Goal: Task Accomplishment & Management: Use online tool/utility

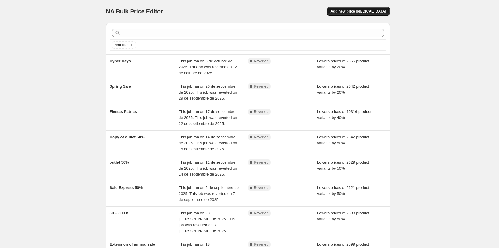
click at [358, 9] on button "Add new price [MEDICAL_DATA]" at bounding box center [358, 11] width 63 height 8
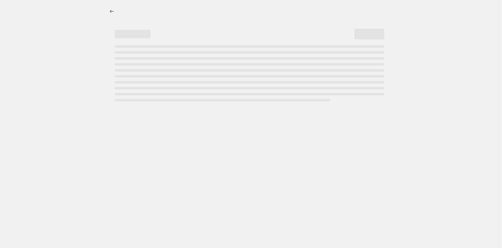
select select "percentage"
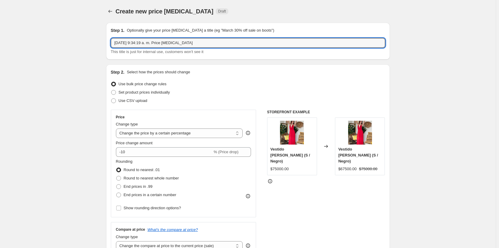
drag, startPoint x: 204, startPoint y: 43, endPoint x: -72, endPoint y: 61, distance: 275.8
click at [0, 61] on html "Home Settings Plans Skip to content Create new price [MEDICAL_DATA]. This page …" at bounding box center [249, 124] width 499 height 248
type input "Noche [PERSON_NAME] y [PERSON_NAME]"
click at [127, 153] on input "-10" at bounding box center [164, 152] width 96 height 10
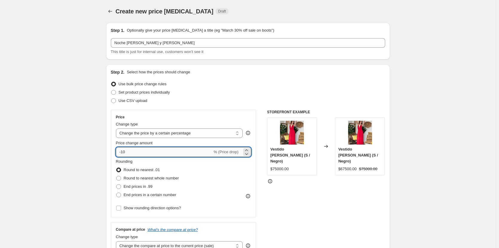
type input "-1"
type input "-30"
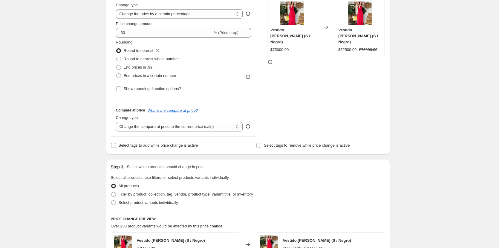
scroll to position [149, 0]
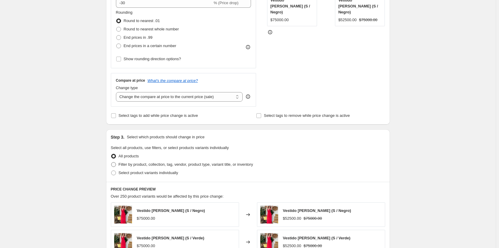
click at [114, 165] on span at bounding box center [113, 164] width 5 height 5
click at [111, 163] on input "Filter by product, collection, tag, vendor, product type, variant title, or inv…" at bounding box center [111, 162] width 0 height 0
radio input "true"
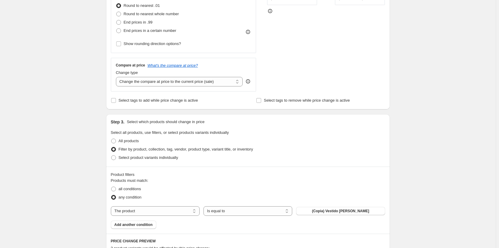
scroll to position [179, 0]
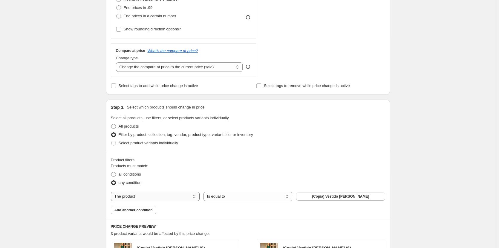
click at [156, 196] on select "The product The product's collection The product's tag The product's vendor The…" at bounding box center [155, 197] width 89 height 10
select select "collection"
click at [327, 196] on button "Capas" at bounding box center [340, 197] width 89 height 8
click at [131, 211] on span "Add another condition" at bounding box center [133, 210] width 38 height 5
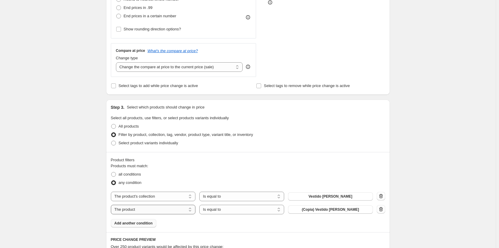
click at [131, 211] on select "The product The product's collection The product's tag The product's vendor The…" at bounding box center [153, 210] width 85 height 10
select select "collection"
click at [325, 207] on button "Capas" at bounding box center [330, 210] width 85 height 8
click at [82, 142] on div "Create new price [MEDICAL_DATA]. This page is ready Create new price [MEDICAL_D…" at bounding box center [247, 159] width 495 height 677
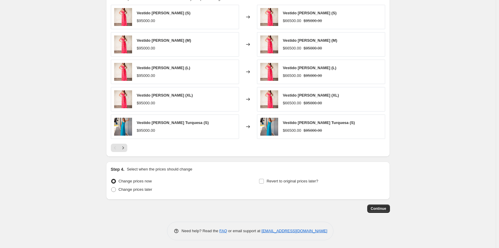
scroll to position [429, 0]
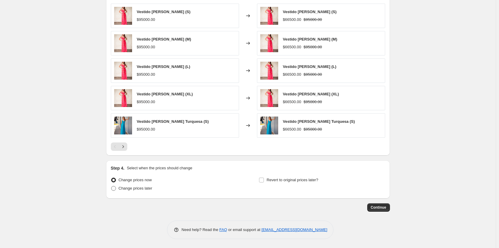
click at [116, 188] on span at bounding box center [113, 188] width 5 height 5
click at [111, 187] on input "Change prices later" at bounding box center [111, 186] width 0 height 0
radio input "true"
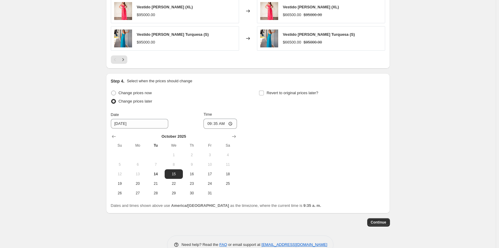
scroll to position [531, 0]
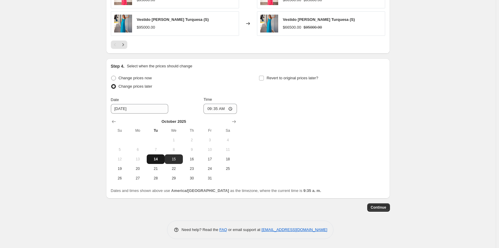
click at [155, 160] on span "14" at bounding box center [155, 159] width 13 height 5
type input "[DATE]"
click at [216, 108] on input "09:35" at bounding box center [219, 109] width 33 height 10
type input "20:00"
click at [263, 78] on input "Revert to original prices later?" at bounding box center [261, 78] width 5 height 5
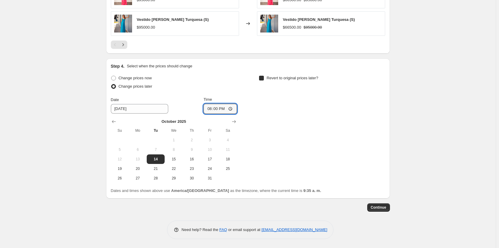
checkbox input "true"
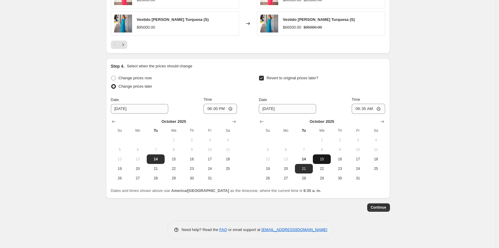
click at [319, 157] on span "15" at bounding box center [321, 159] width 13 height 5
type input "[DATE]"
click at [365, 108] on input "09:35" at bounding box center [367, 109] width 33 height 10
type input "09:00"
click at [366, 88] on div "Revert to original prices later?" at bounding box center [322, 83] width 126 height 18
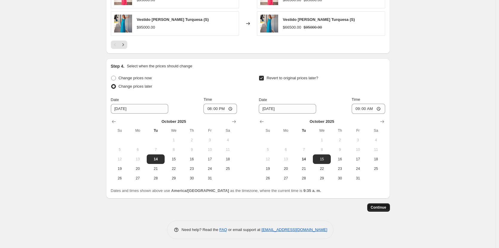
click at [374, 210] on span "Continue" at bounding box center [378, 207] width 16 height 5
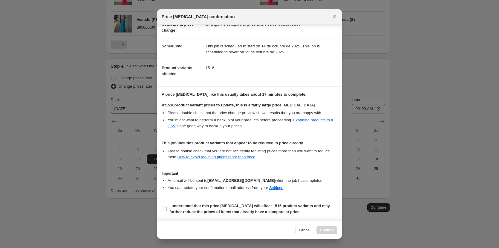
scroll to position [41, 0]
click at [164, 209] on input "I understand that this price [MEDICAL_DATA] will affect 1516 product variants a…" at bounding box center [164, 209] width 5 height 5
checkbox input "true"
click at [322, 230] on span "Confirm" at bounding box center [327, 230] width 14 height 5
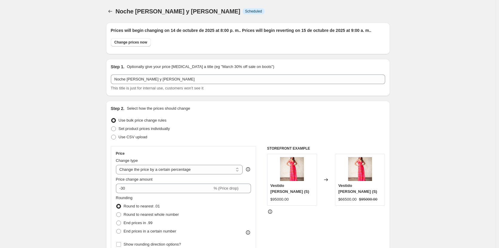
scroll to position [531, 0]
